Goal: Information Seeking & Learning: Learn about a topic

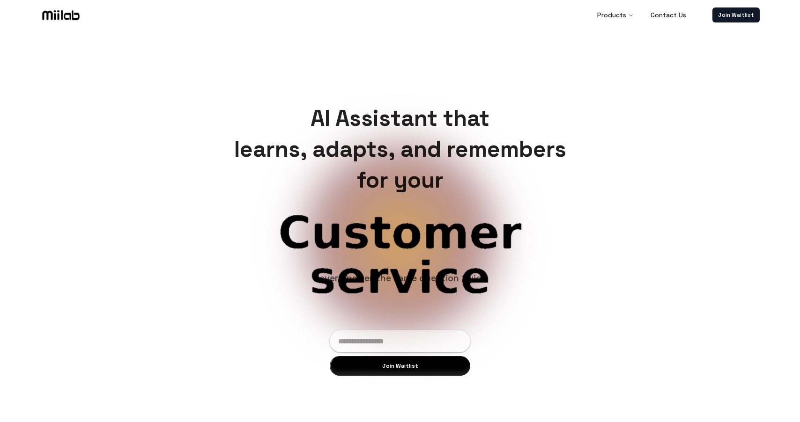
drag, startPoint x: 91, startPoint y: 14, endPoint x: 32, endPoint y: 14, distance: 59.0
click at [32, 14] on header "Products Contact Us Join Waitlist" at bounding box center [400, 14] width 800 height 28
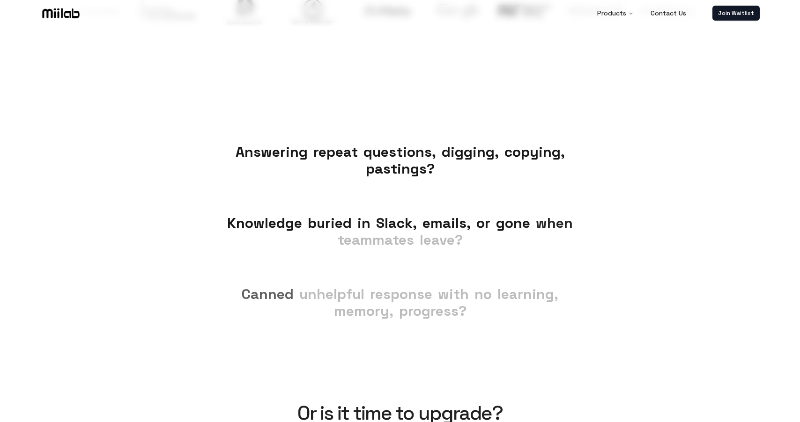
scroll to position [534, 0]
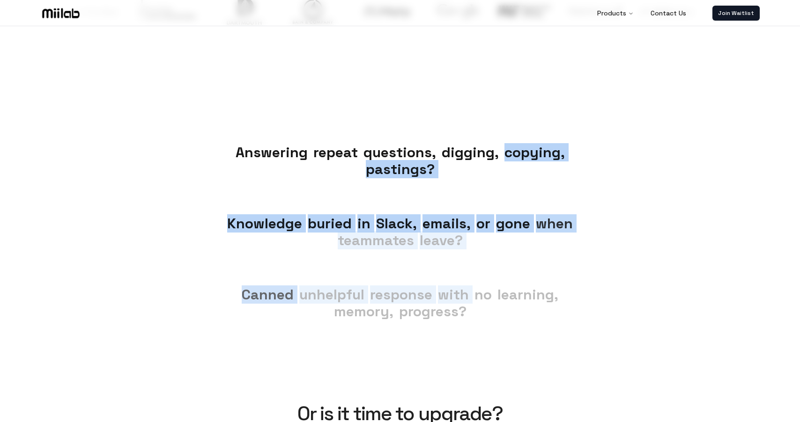
drag, startPoint x: 460, startPoint y: 162, endPoint x: 453, endPoint y: 306, distance: 143.9
click at [453, 306] on div "Answering Answering repeat repeat questions, questions, digging, digging, copyi…" at bounding box center [400, 221] width 800 height 266
click at [453, 306] on span "progress?" at bounding box center [432, 311] width 67 height 18
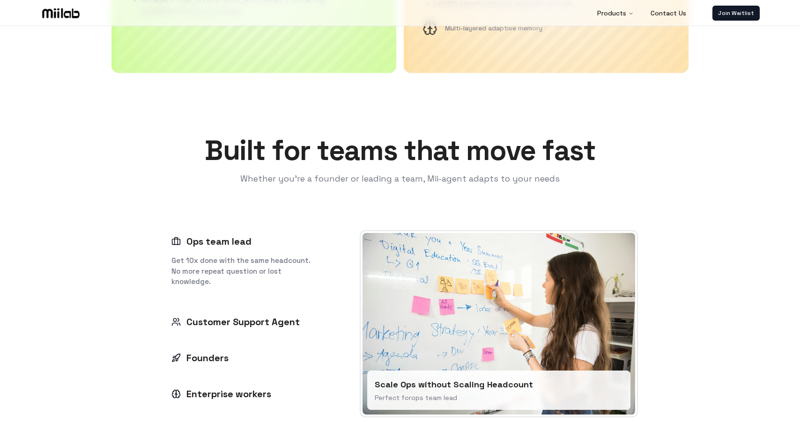
scroll to position [1184, 0]
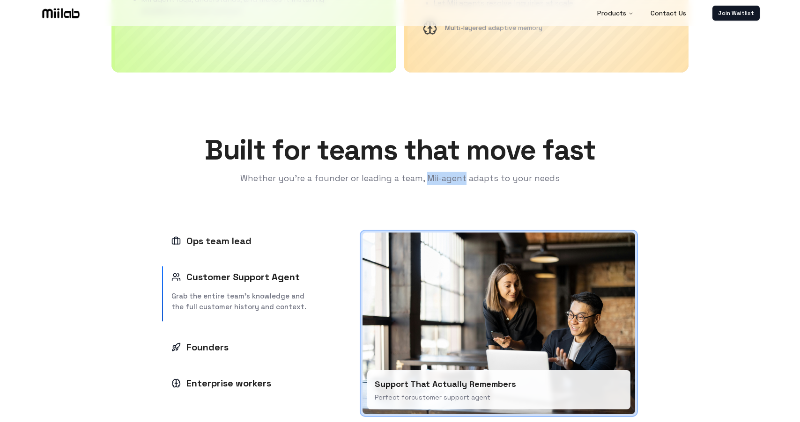
drag, startPoint x: 464, startPoint y: 179, endPoint x: 425, endPoint y: 179, distance: 38.4
click at [425, 179] on p "Whether you're a founder or leading a team, Mii-agent adapts to your needs" at bounding box center [400, 178] width 390 height 13
copy p "Mii-agent"
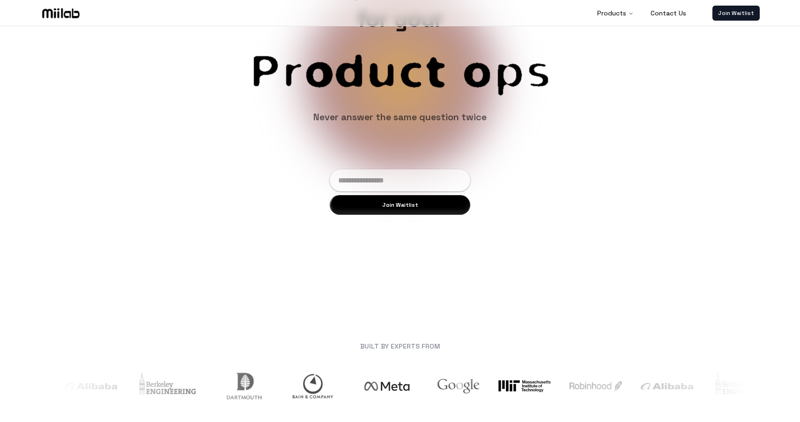
scroll to position [0, 0]
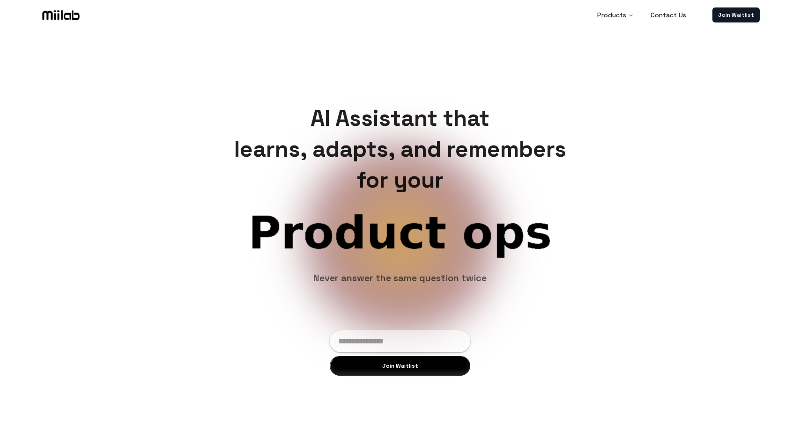
drag, startPoint x: 354, startPoint y: 227, endPoint x: 431, endPoint y: 228, distance: 77.3
click at [431, 228] on span "Product ops" at bounding box center [399, 233] width 421 height 45
click at [434, 228] on span "Product ops" at bounding box center [399, 233] width 421 height 45
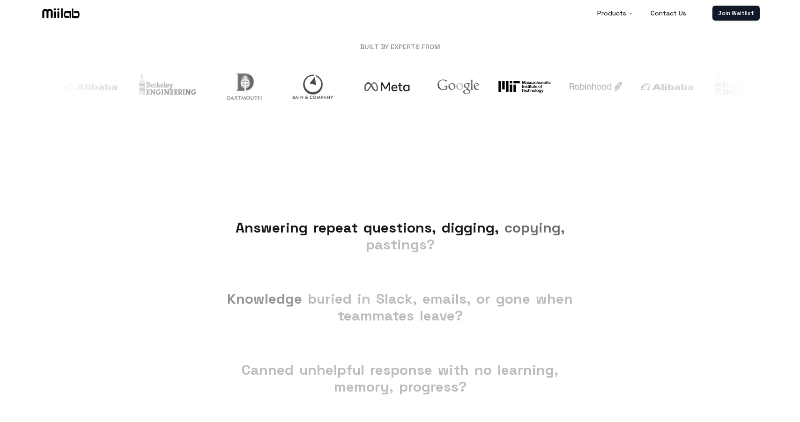
drag, startPoint x: 399, startPoint y: 251, endPoint x: 399, endPoint y: 338, distance: 86.6
click at [399, 337] on div "Answering Answering repeat repeat questions, questions, digging, digging, copyi…" at bounding box center [400, 296] width 800 height 266
click at [399, 338] on span "Knowledge Knowledge buried buried in in [GEOGRAPHIC_DATA], Slack, emails, email…" at bounding box center [400, 307] width 405 height 71
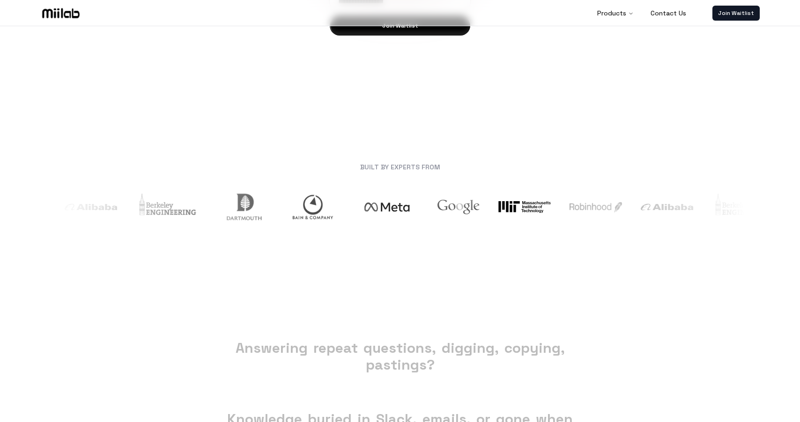
scroll to position [326, 0]
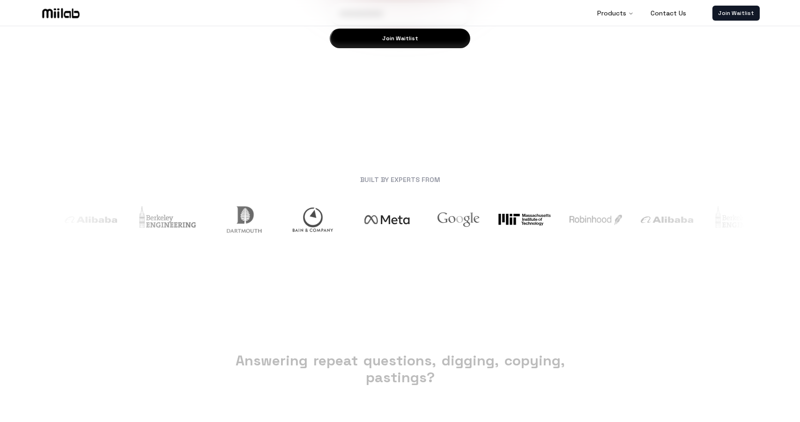
drag, startPoint x: 428, startPoint y: 118, endPoint x: 442, endPoint y: 245, distance: 128.1
click at [442, 245] on div "BUILT BY EXPERTS FROM" at bounding box center [399, 210] width 719 height 114
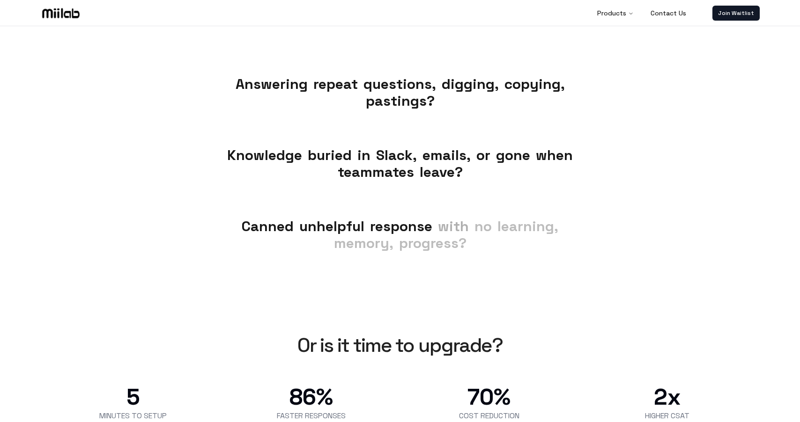
scroll to position [620, 0]
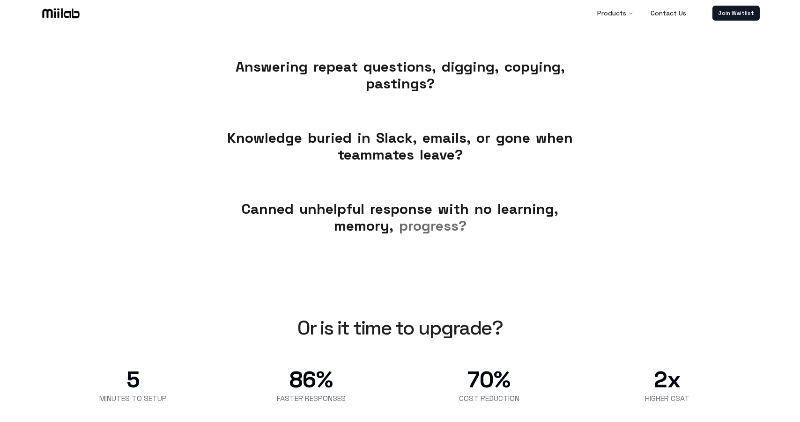
drag, startPoint x: 441, startPoint y: 247, endPoint x: 370, endPoint y: 70, distance: 190.8
click at [370, 70] on div "Answering Answering repeat repeat questions, questions, digging, digging, copyi…" at bounding box center [400, 135] width 800 height 266
click at [370, 70] on span "questions," at bounding box center [399, 67] width 73 height 17
click at [396, 221] on div "Answering Answering repeat repeat questions, questions, digging, digging, copyi…" at bounding box center [400, 135] width 800 height 266
click at [396, 221] on span "Canned Canned unhelpful unhelpful response response with with no no learning, l…" at bounding box center [400, 217] width 405 height 71
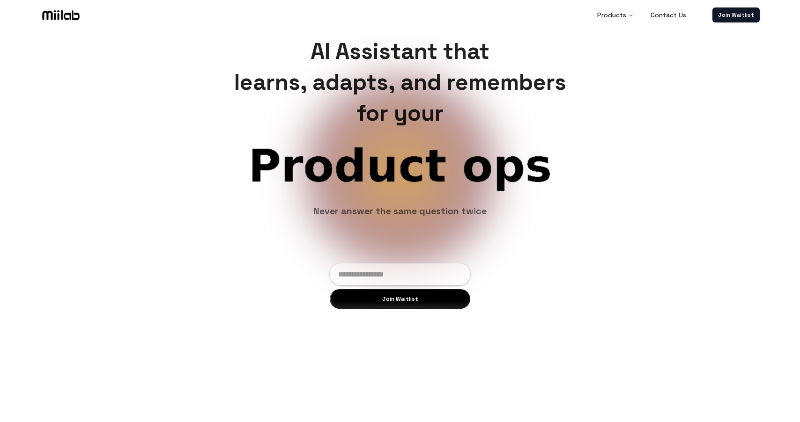
scroll to position [0, 0]
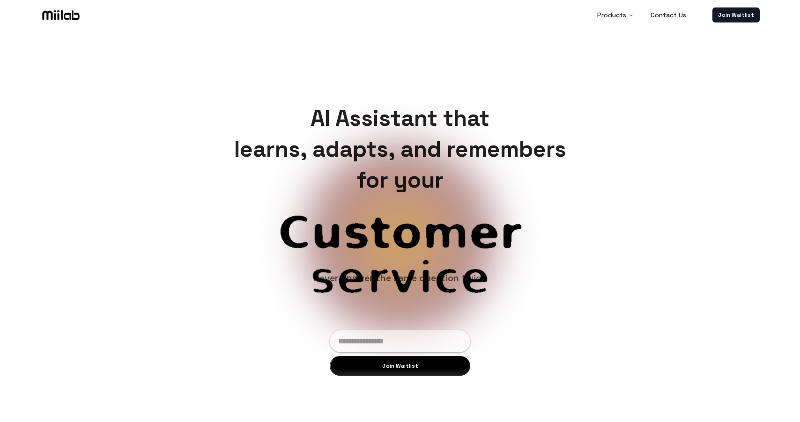
drag, startPoint x: 402, startPoint y: 225, endPoint x: 464, endPoint y: 349, distance: 138.6
click at [464, 349] on div "AI Assistant that learns, adapts, and remembers for your Product ops Customer s…" at bounding box center [400, 239] width 800 height 422
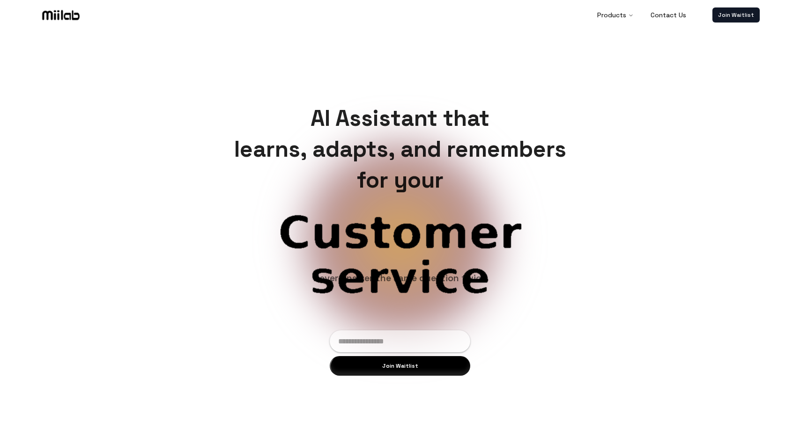
click at [464, 349] on input "email" at bounding box center [399, 342] width 137 height 22
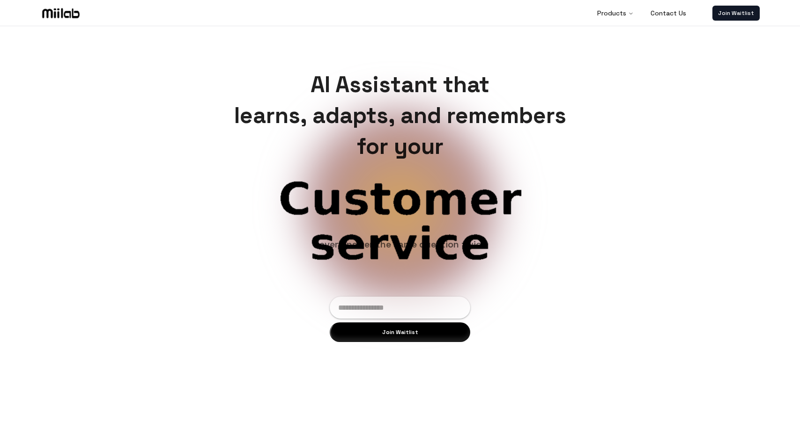
click at [505, 293] on div "AI Assistant that learns, adapts, and remembers for your Customer service Biz o…" at bounding box center [400, 205] width 800 height 422
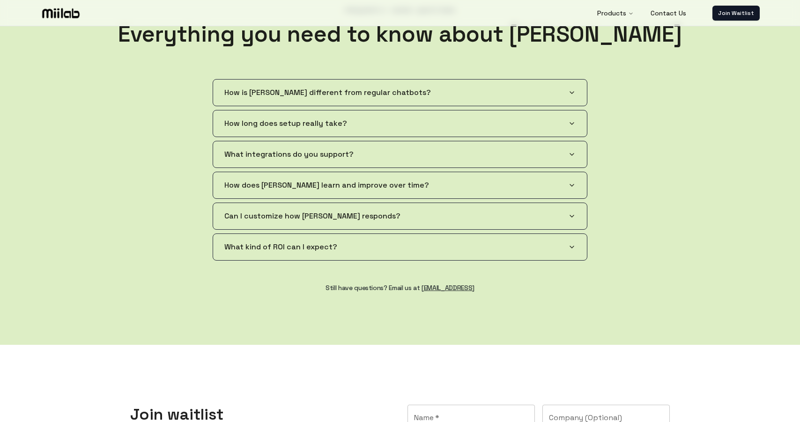
scroll to position [1711, 0]
click at [431, 241] on button "What kind of ROI can I expect?" at bounding box center [400, 248] width 374 height 26
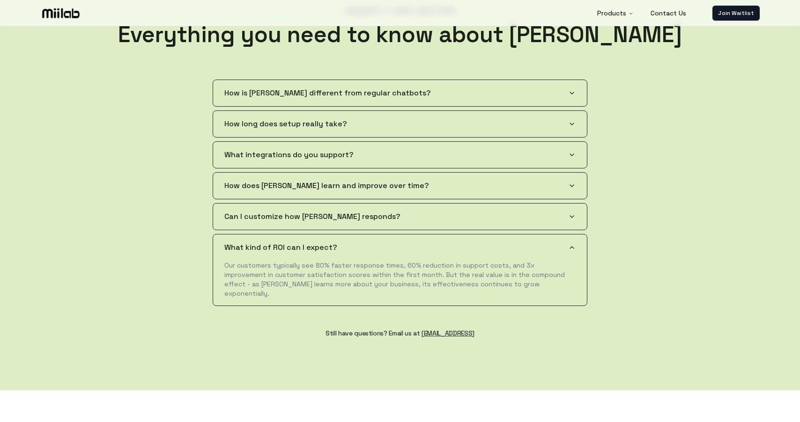
click at [427, 247] on button "What kind of ROI can I expect?" at bounding box center [400, 248] width 374 height 26
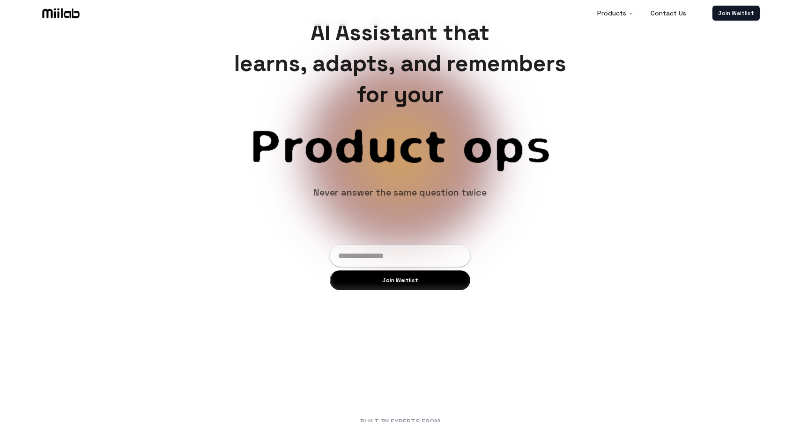
scroll to position [0, 0]
